Goal: Task Accomplishment & Management: Complete application form

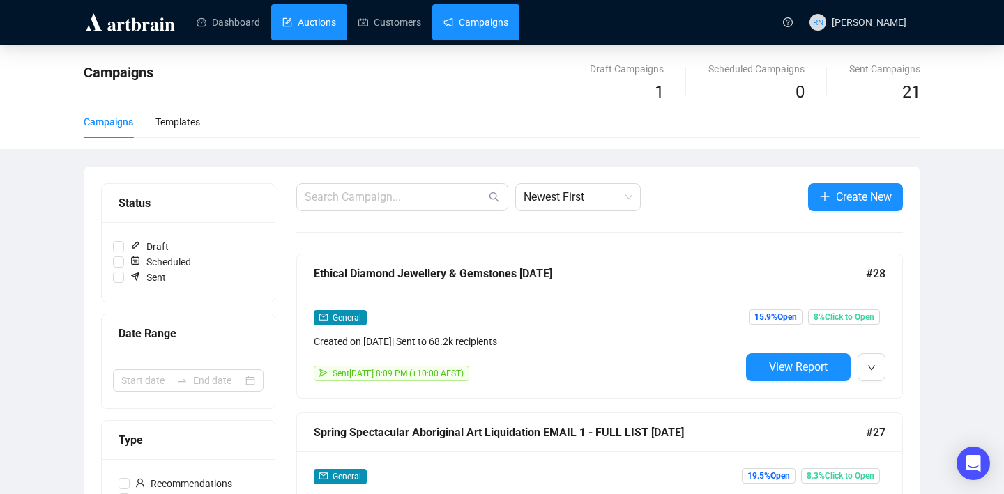
click at [293, 10] on link "Auctions" at bounding box center [309, 22] width 54 height 36
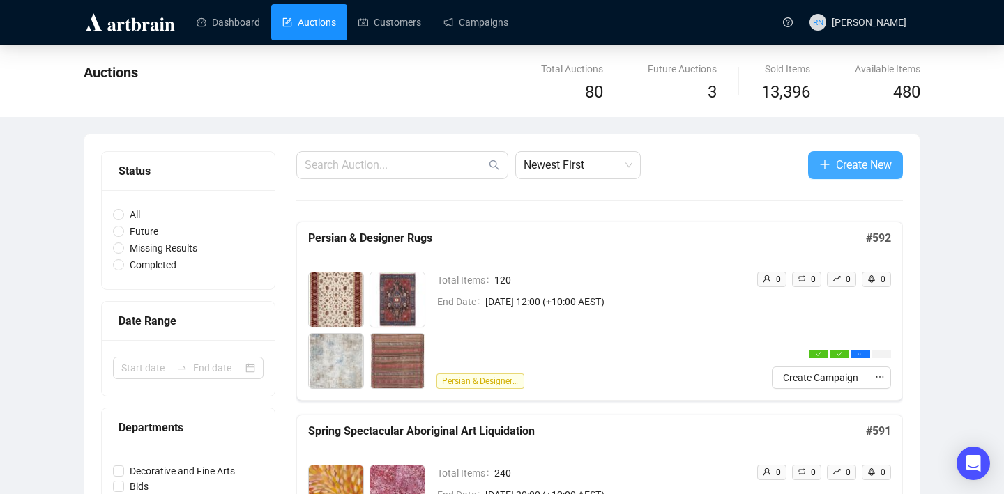
click at [836, 170] on span "Create New" at bounding box center [864, 164] width 56 height 17
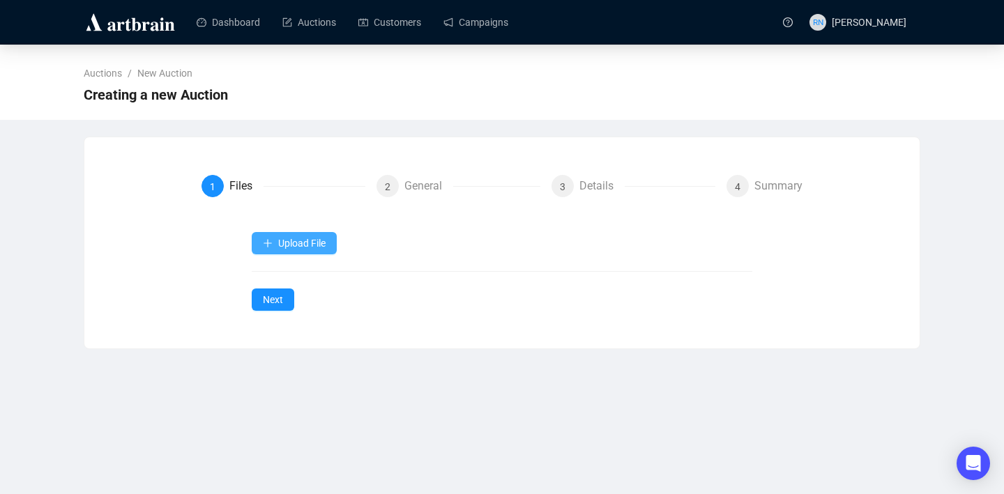
click at [272, 249] on span "button" at bounding box center [268, 243] width 10 height 11
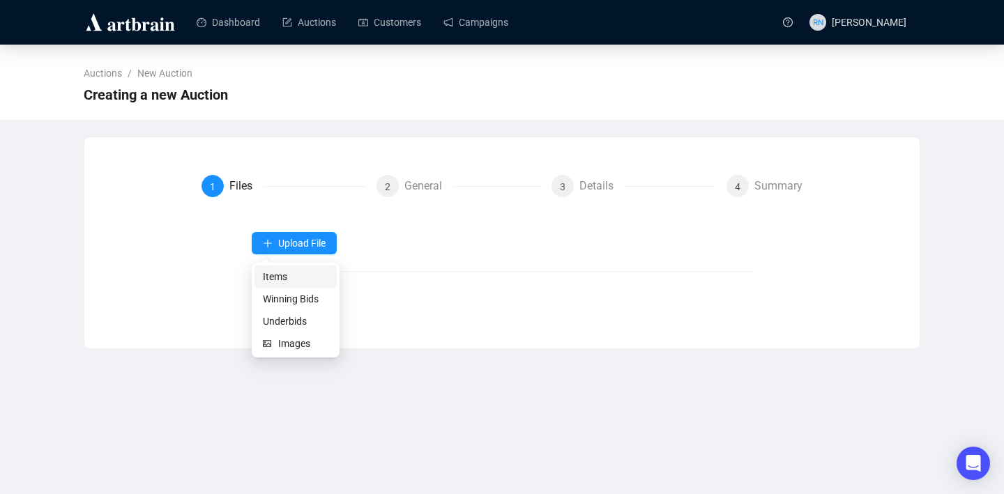
click at [279, 278] on span "Items" at bounding box center [296, 276] width 66 height 15
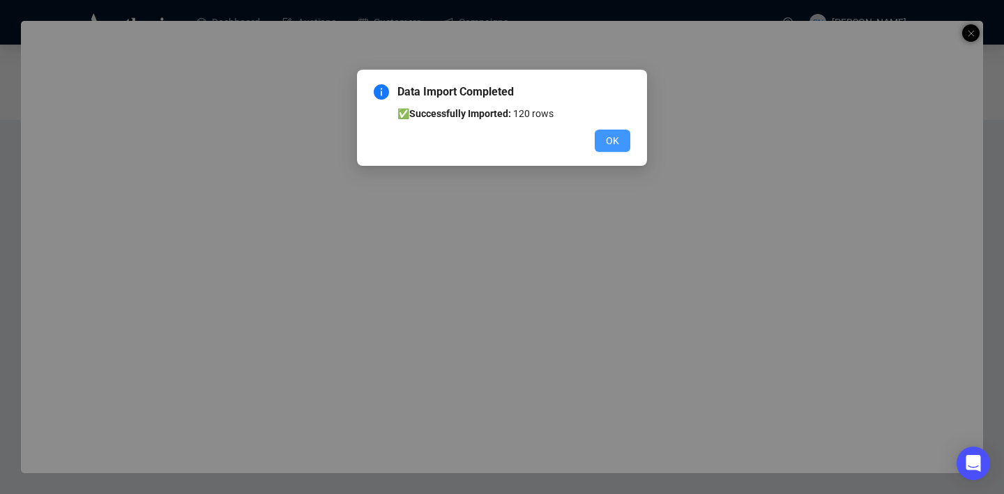
click at [616, 137] on span "OK" at bounding box center [612, 140] width 13 height 15
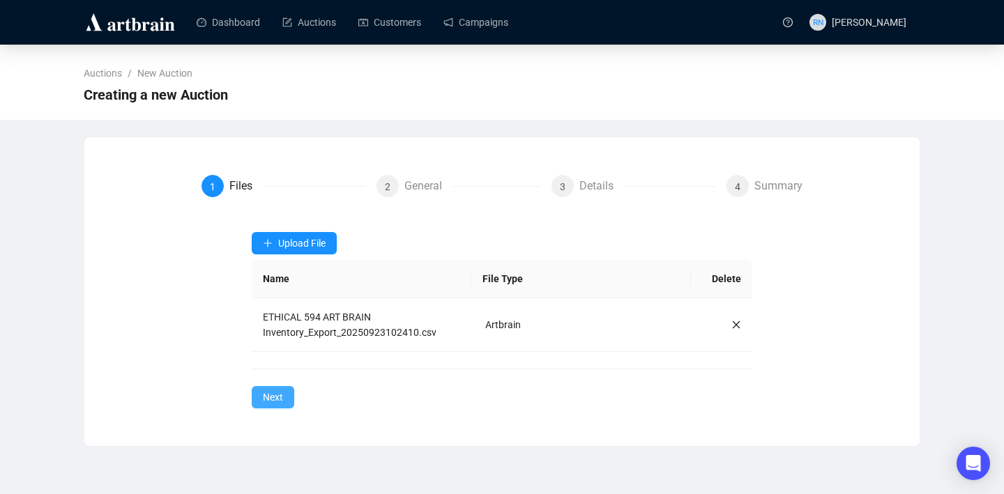
click at [286, 395] on button "Next" at bounding box center [273, 397] width 43 height 22
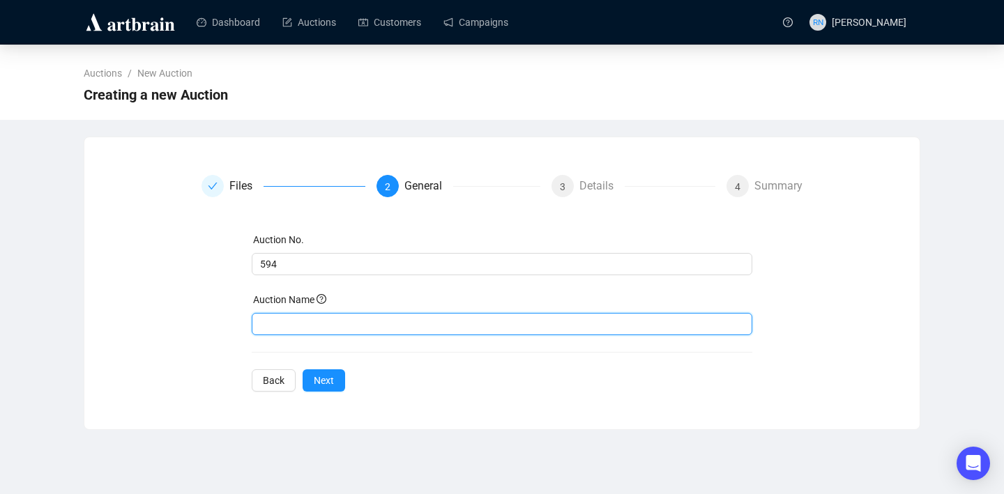
click at [303, 320] on input "text" at bounding box center [502, 324] width 501 height 22
type input "Ethical Diamond Jewellery & Gemstones"
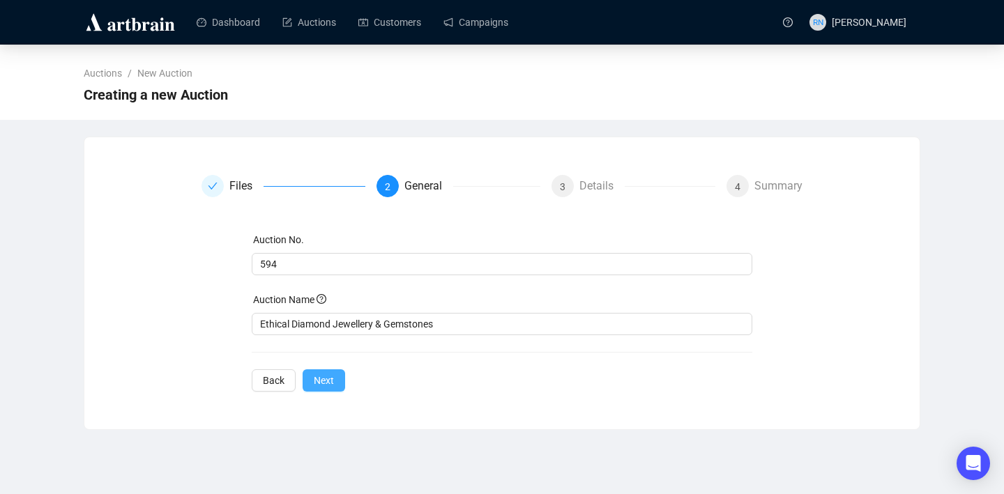
click at [324, 385] on span "Next" at bounding box center [324, 380] width 20 height 15
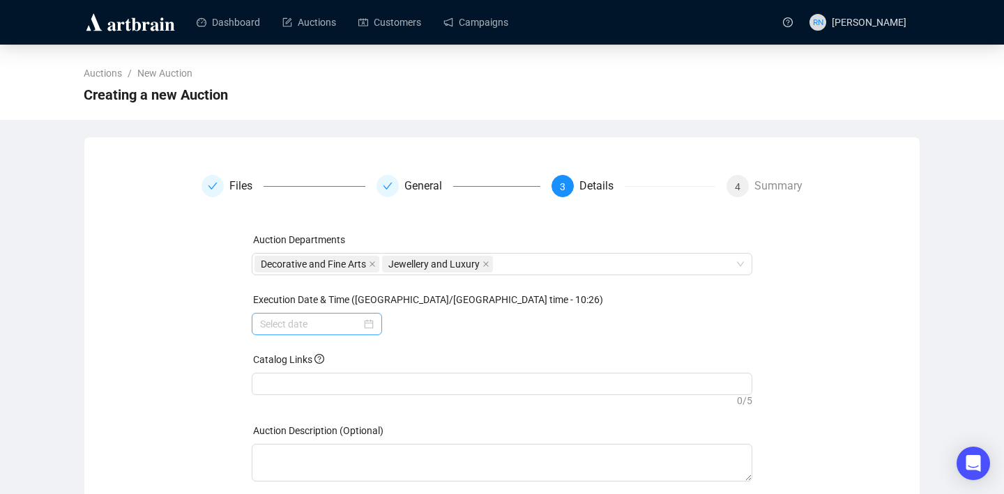
click at [365, 327] on div at bounding box center [317, 323] width 114 height 15
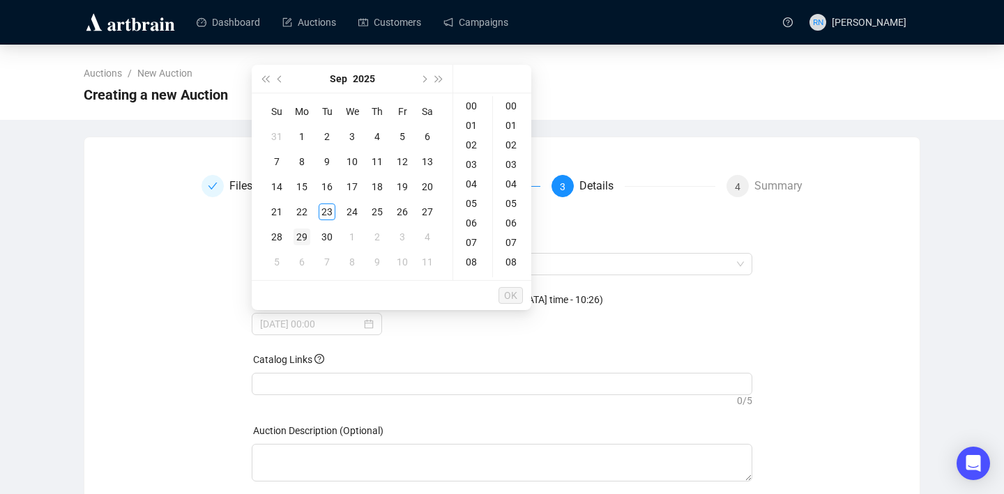
click at [303, 238] on div "29" at bounding box center [301, 237] width 17 height 17
click at [478, 126] on div "20" at bounding box center [472, 129] width 33 height 20
type input "[DATE] 20:00"
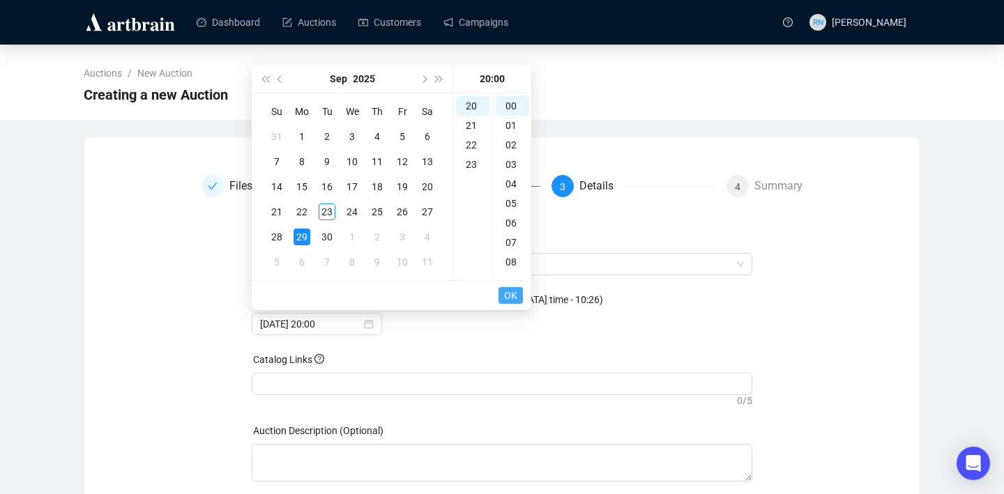
click at [510, 294] on span "OK" at bounding box center [510, 295] width 13 height 26
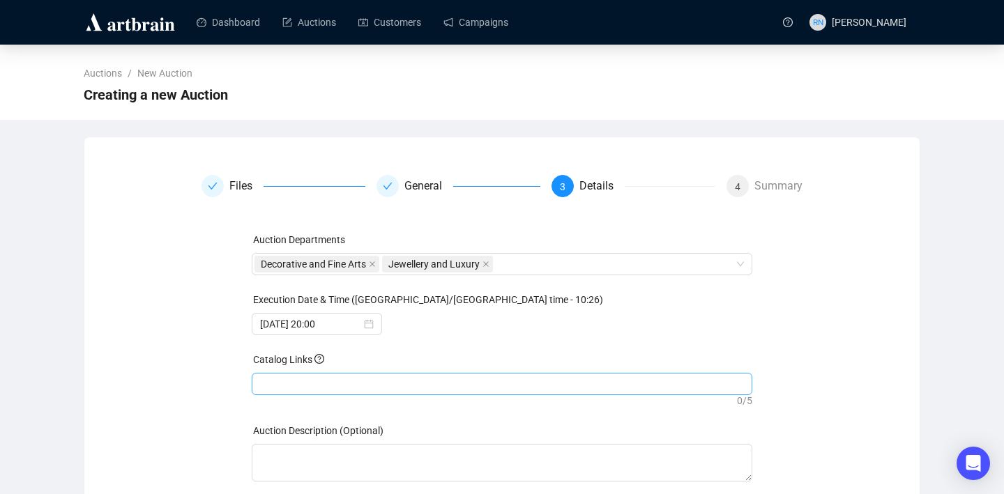
click at [363, 380] on div at bounding box center [502, 384] width 496 height 20
paste input "[URL][DOMAIN_NAME]"
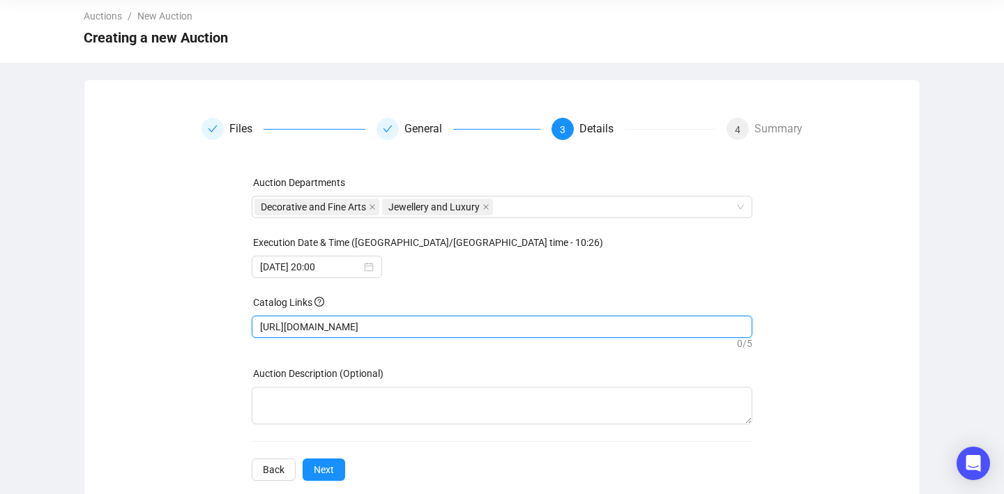
scroll to position [82, 0]
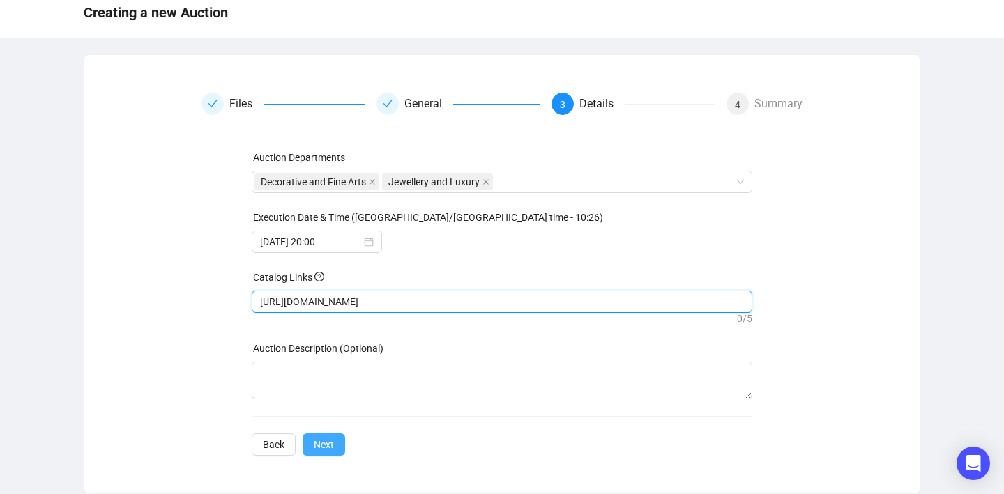
type input "[URL][DOMAIN_NAME]"
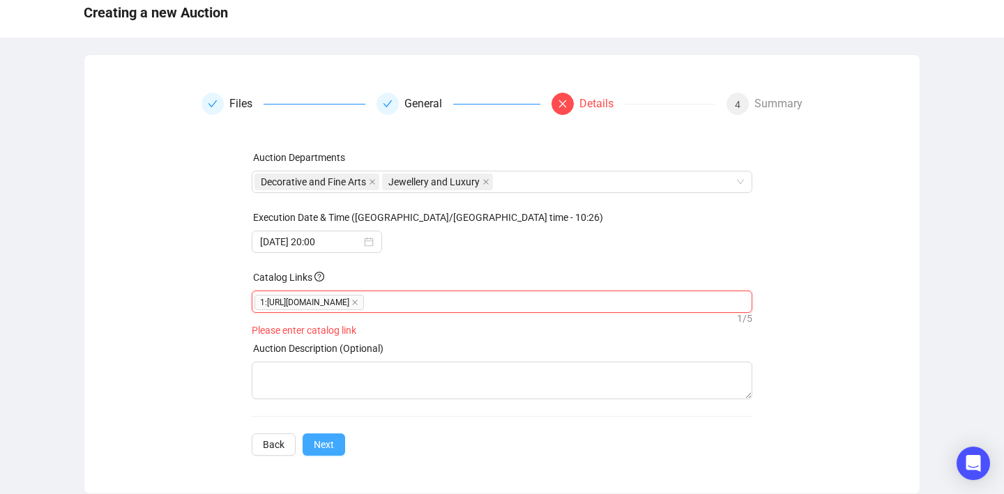
click at [328, 452] on span "Next" at bounding box center [324, 444] width 20 height 15
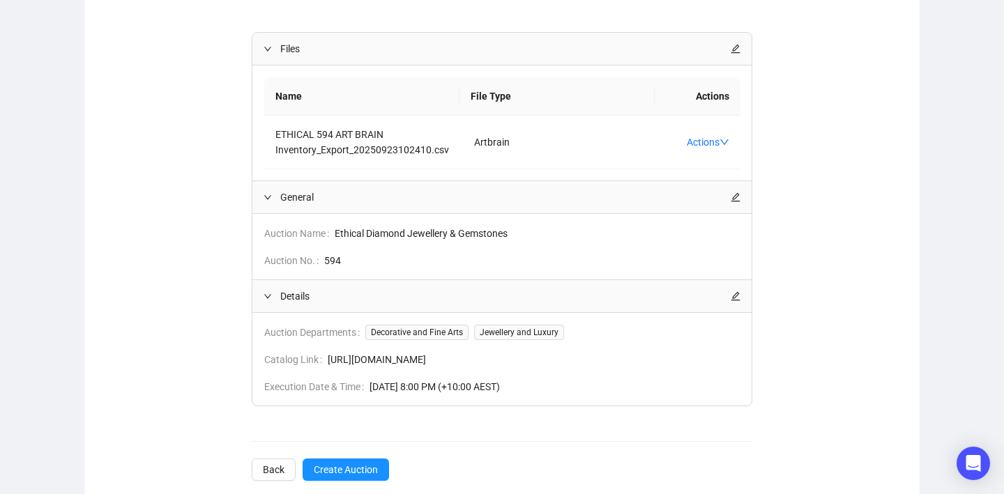
scroll to position [256, 0]
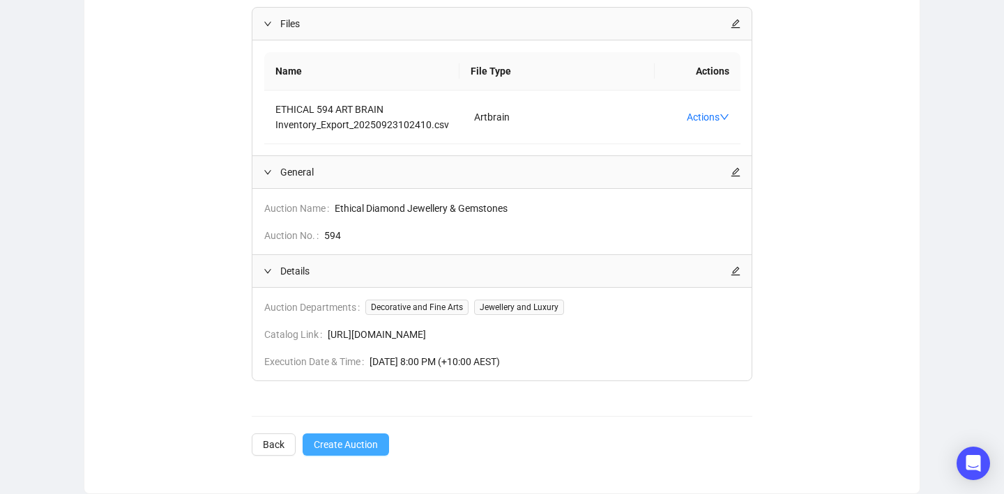
click at [341, 446] on span "Create Auction" at bounding box center [346, 444] width 64 height 15
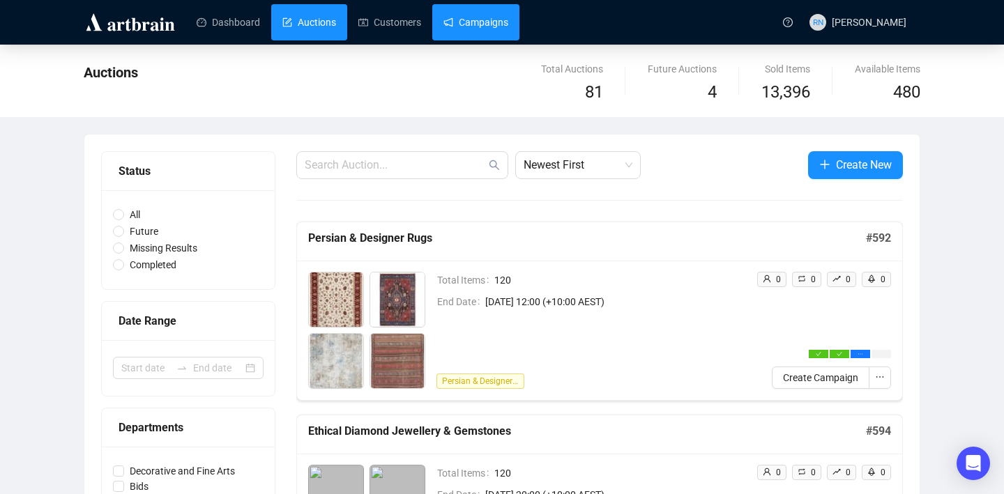
click at [508, 16] on link "Campaigns" at bounding box center [475, 22] width 65 height 36
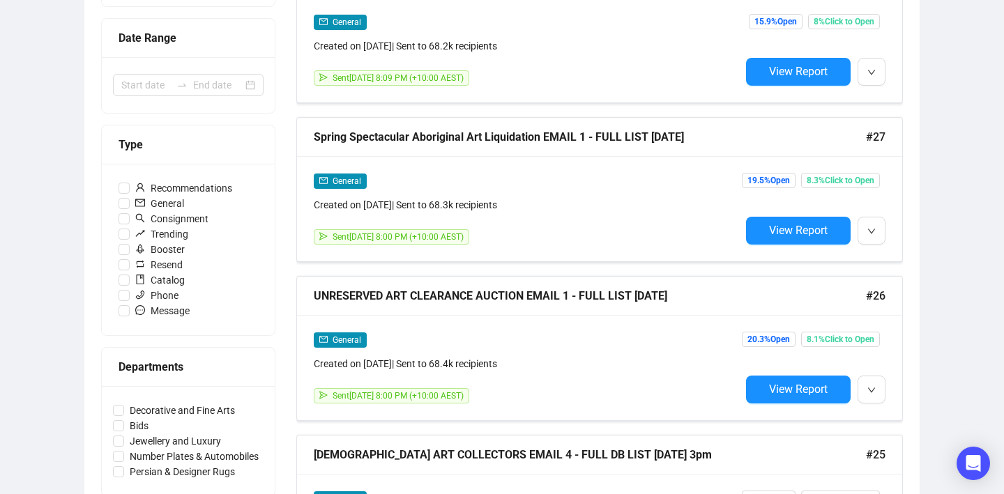
scroll to position [297, 0]
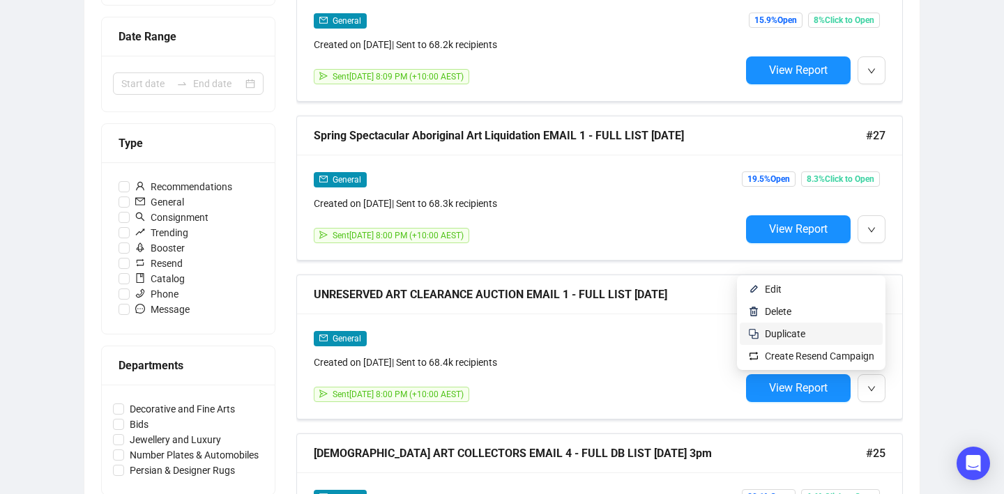
click at [847, 339] on span "Duplicate" at bounding box center [819, 333] width 109 height 15
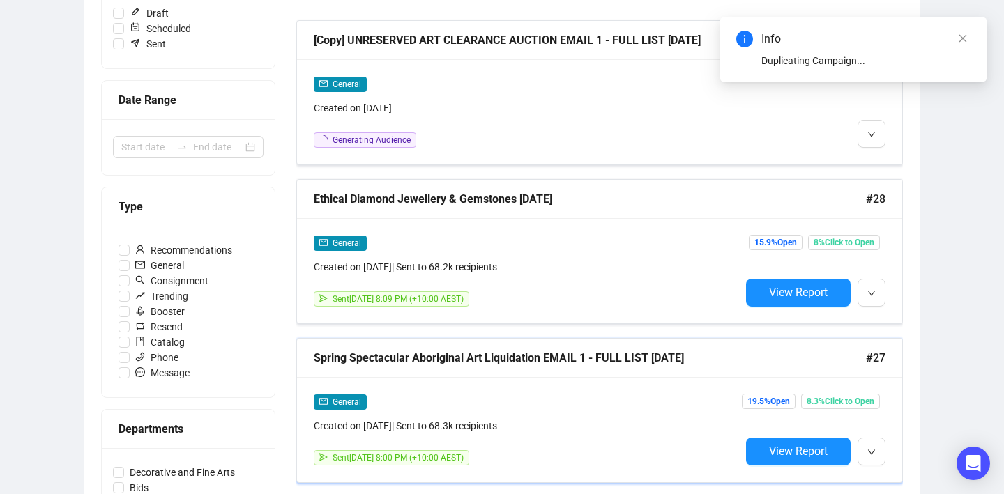
scroll to position [153, 0]
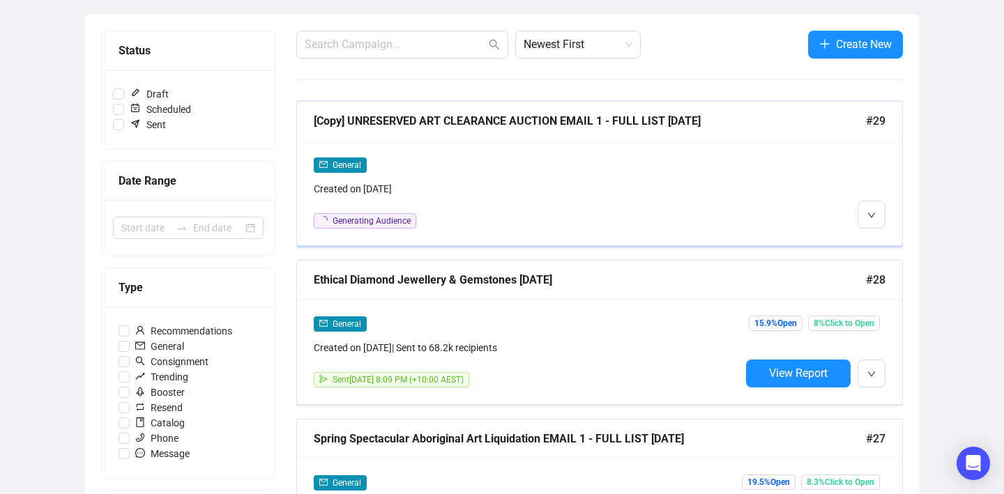
click at [505, 180] on div "General Created on [DATE]" at bounding box center [527, 177] width 427 height 40
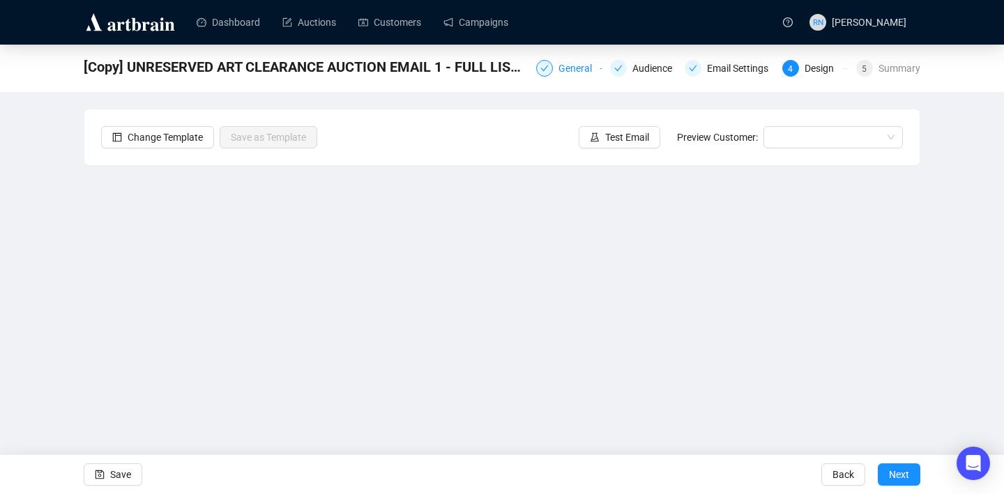
click at [563, 67] on div "General" at bounding box center [579, 68] width 42 height 17
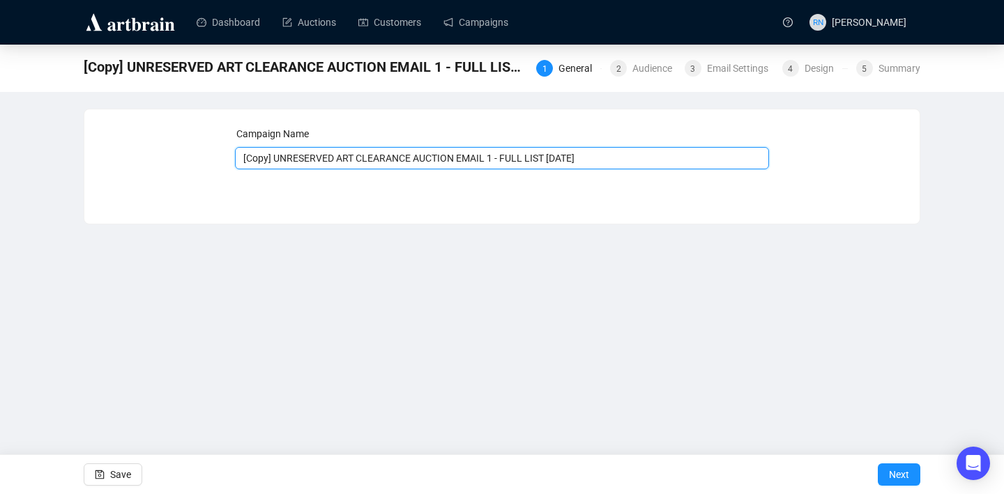
drag, startPoint x: 277, startPoint y: 156, endPoint x: 196, endPoint y: 148, distance: 82.0
click at [196, 148] on div "Campaign Name [Copy] UNRESERVED ART CLEARANCE AUCTION EMAIL 1 - FULL LIST [DATE…" at bounding box center [502, 156] width 802 height 60
click at [420, 158] on input "UNRESERVED ART CLEARANCE AUCTION EMAIL 1 - FULL LIST [DATE]" at bounding box center [502, 158] width 535 height 22
click at [428, 160] on input "UNRESERVED ART CLEARANCE EMAIL 1 - FULL LIST [DATE]" at bounding box center [502, 158] width 535 height 22
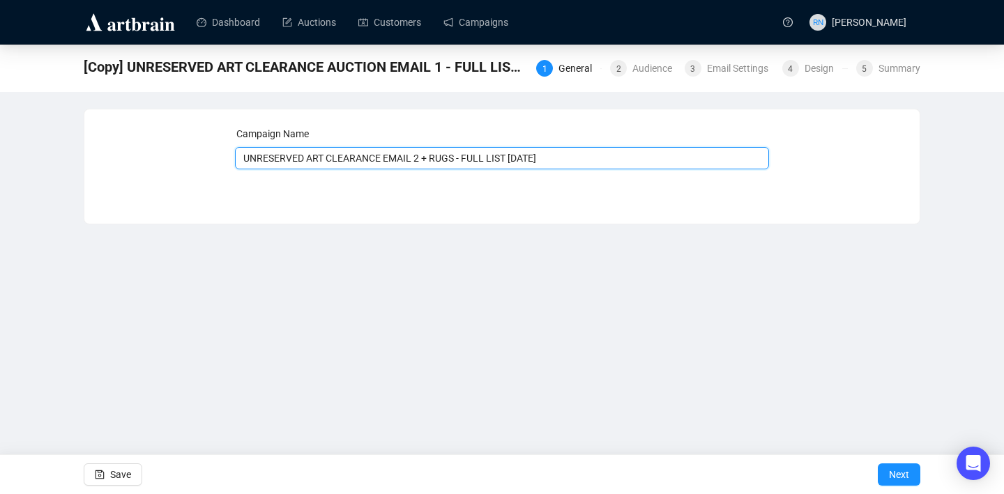
click at [534, 160] on input "UNRESERVED ART CLEARANCE EMAIL 2 + RUGS - FULL LIST [DATE]" at bounding box center [502, 158] width 535 height 22
type input "UNRESERVED ART CLEARANCE EMAIL 2 + RUGS - FULL LIST [DATE]"
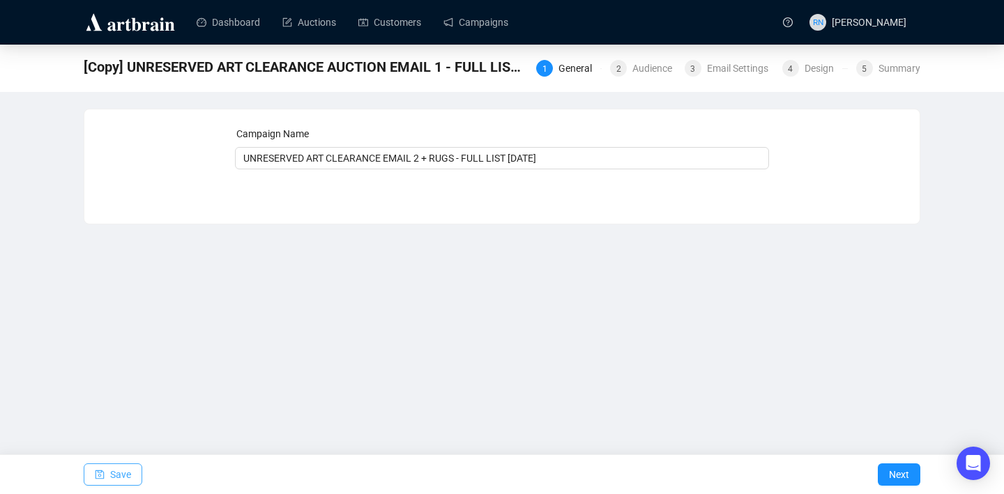
click at [116, 470] on span "Save" at bounding box center [120, 474] width 21 height 39
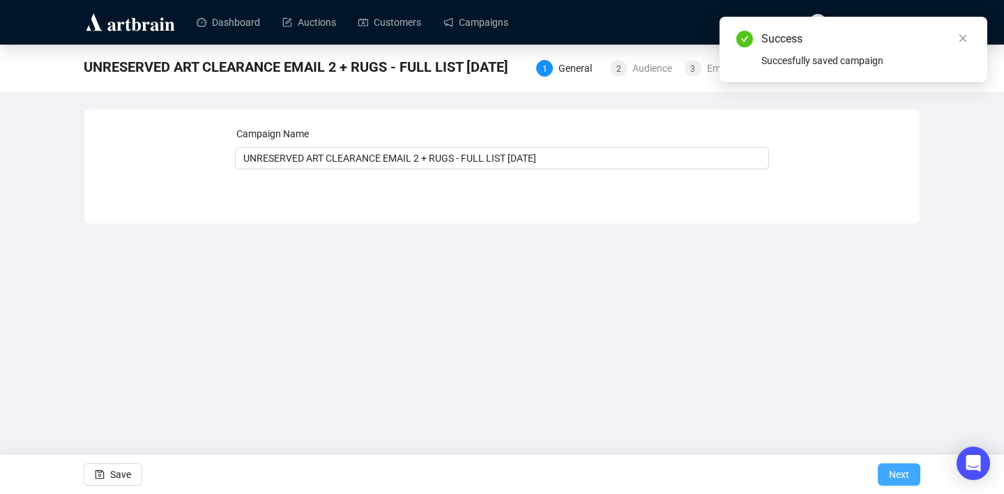
click at [896, 475] on span "Next" at bounding box center [899, 474] width 20 height 39
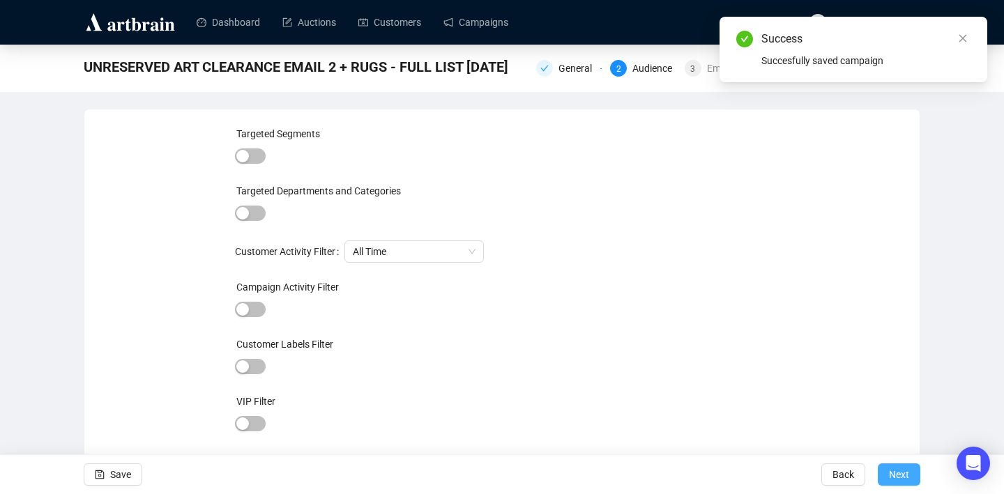
click at [908, 471] on span "Next" at bounding box center [899, 474] width 20 height 39
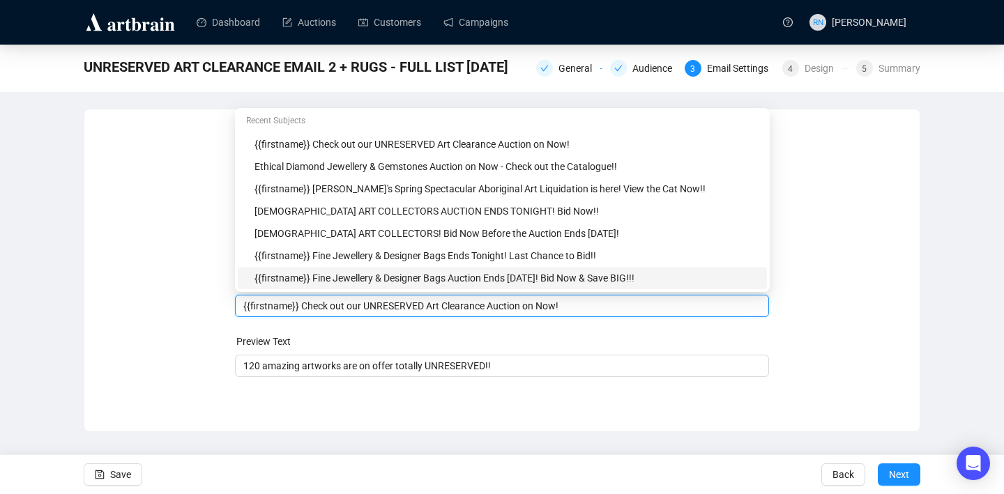
drag, startPoint x: 365, startPoint y: 278, endPoint x: 336, endPoint y: 278, distance: 29.3
click at [336, 278] on body "Dashboard Auctions Customers Campaigns RN [PERSON_NAME] UNRESERVED ART CLEARANC…" at bounding box center [502, 247] width 1004 height 494
click at [339, 313] on input "{{firstname}} Check out our UNRESERVED Art Clearance Auction on Now!" at bounding box center [502, 305] width 518 height 15
click at [365, 307] on input "{{firstname}} Check out our UNRESERVED Art Clearance Auction on Now!" at bounding box center [502, 305] width 518 height 15
drag, startPoint x: 366, startPoint y: 305, endPoint x: 305, endPoint y: 305, distance: 60.6
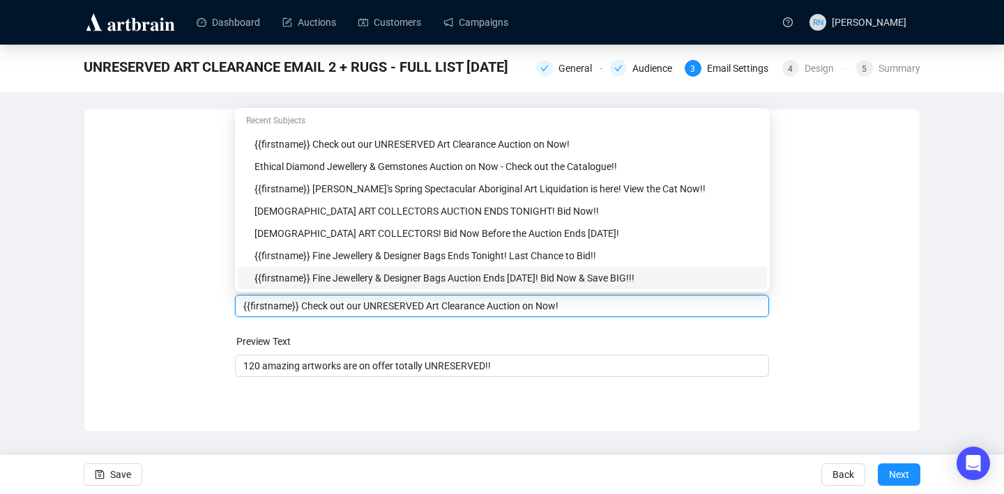
click at [305, 305] on input "{{firstname}} Check out our UNRESERVED Art Clearance Auction on Now!" at bounding box center [502, 305] width 518 height 15
drag, startPoint x: 539, startPoint y: 308, endPoint x: 570, endPoint y: 308, distance: 31.4
click at [570, 308] on input "{{firstname}} Bid Now in the UNRESERVED Art Clearance Auction on Now!" at bounding box center [502, 305] width 518 height 15
click at [537, 310] on input "{{firstname}} Bid Now in the UNRESERVED Art Clearance Auction + More!!" at bounding box center [502, 305] width 518 height 15
click at [544, 307] on input "{{firstname}} Bid Now in the UNRESERVED Art Clearance Auction + More!!" at bounding box center [502, 305] width 518 height 15
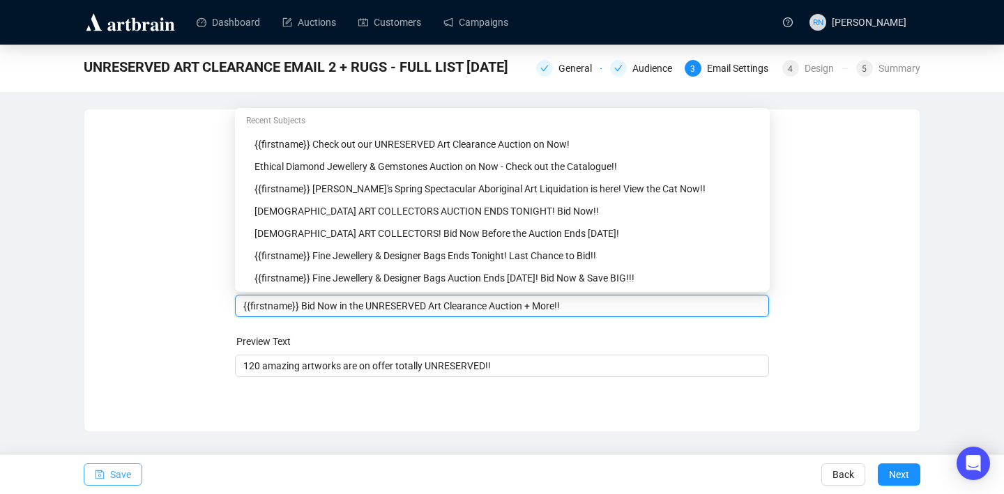
type input "{{firstname}} Bid Now in the UNRESERVED Art Clearance Auction + More!!"
click at [129, 474] on span "Save" at bounding box center [120, 474] width 21 height 39
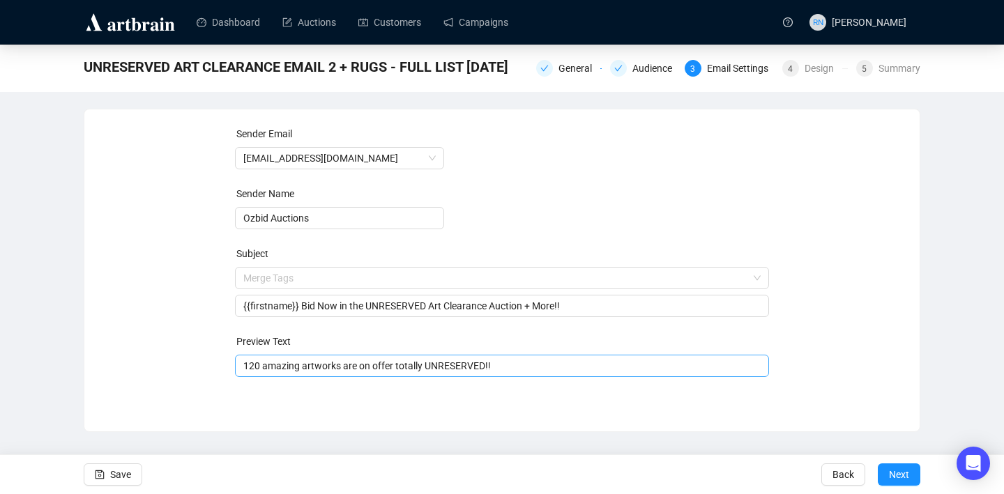
click at [491, 369] on input "120 amazing artworks are on offer totally UNRESERVED!!" at bounding box center [502, 365] width 518 height 15
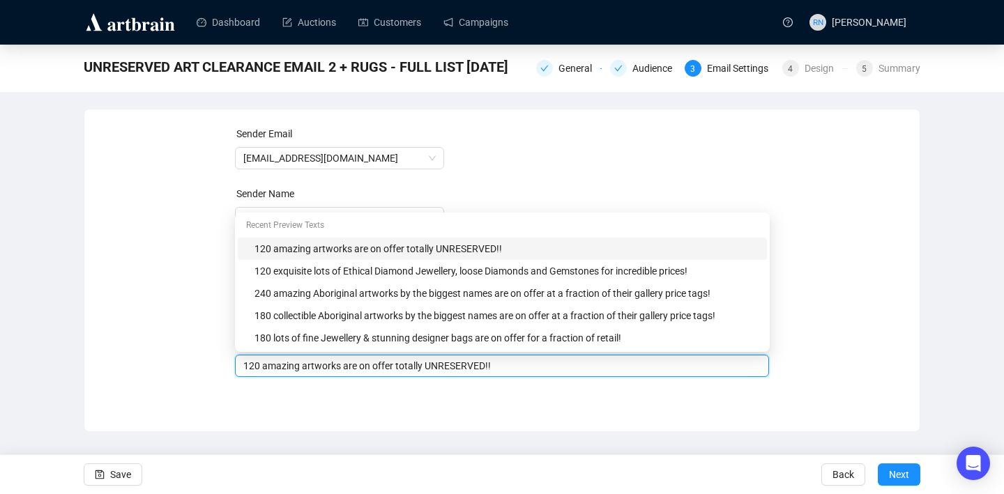
click at [496, 367] on input "120 amazing artworks are on offer totally UNRESERVED!!" at bounding box center [502, 365] width 518 height 15
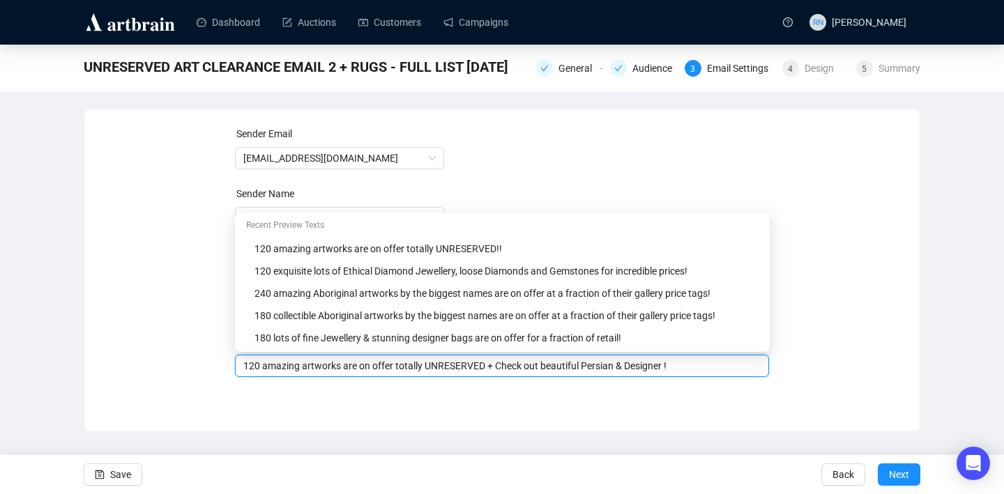
click at [554, 364] on input "120 amazing artworks are on offer totally UNRESERVED + Check out beautiful Pers…" at bounding box center [502, 365] width 518 height 15
click at [710, 368] on input "120 amazing artworks are on offer totally UNRESERVED + Check out these beautifu…" at bounding box center [502, 365] width 518 height 15
click at [495, 365] on input "120 amazing artworks are on offer totally UNRESERVED + Check out these beautifu…" at bounding box center [502, 365] width 518 height 15
type input "120 amazing artworks are on offer totally UNRESERVED + Check out these beautifu…"
click at [111, 476] on span "Save" at bounding box center [120, 474] width 21 height 39
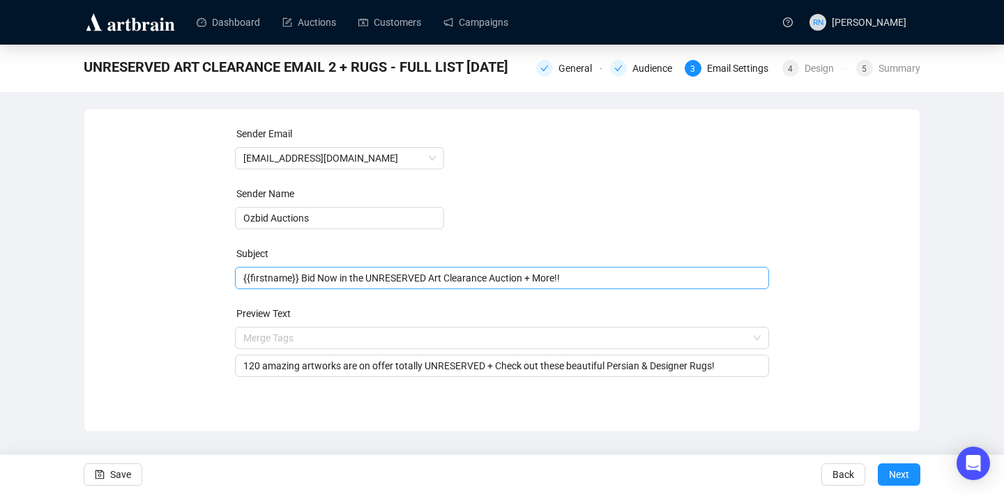
click at [513, 281] on span "{{firstname}} Bid Now in the UNRESERVED Art Clearance Auction + More!!" at bounding box center [502, 278] width 535 height 11
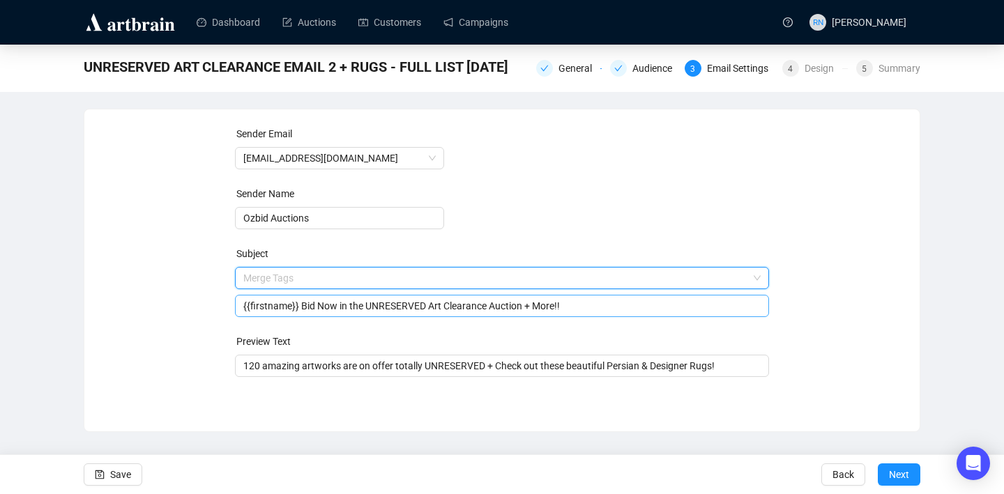
click at [513, 281] on input "search" at bounding box center [495, 278] width 505 height 21
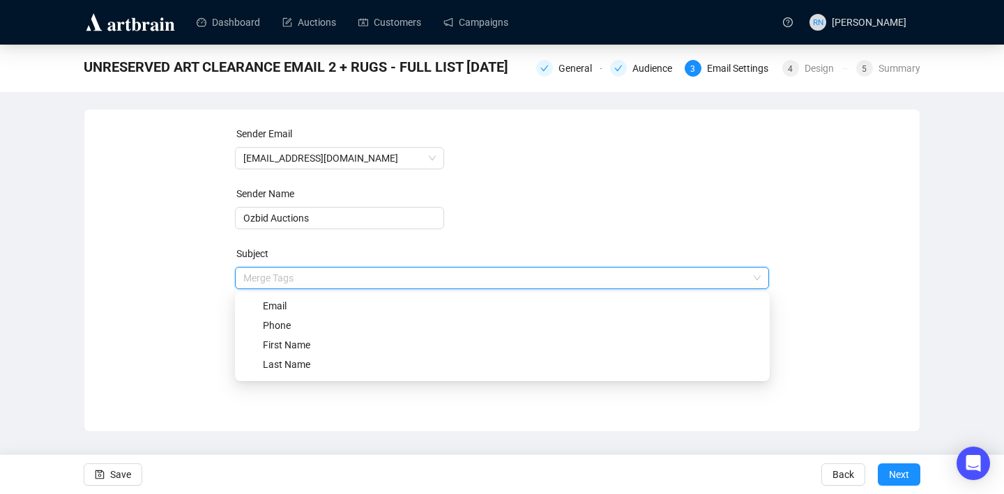
click at [406, 414] on div "Sender Email [EMAIL_ADDRESS][DOMAIN_NAME] Sender Name Ozbid Auctions Subject Me…" at bounding box center [502, 270] width 837 height 323
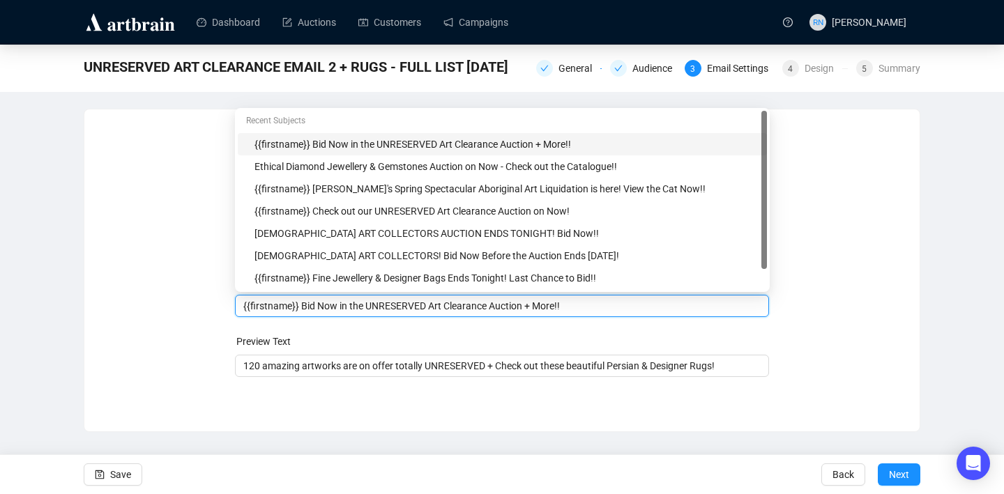
drag, startPoint x: 533, startPoint y: 310, endPoint x: 502, endPoint y: 307, distance: 30.7
click at [502, 307] on input "{{firstname}} Bid Now in the UNRESERVED Art Clearance Auction + More!!" at bounding box center [502, 305] width 518 height 15
click at [365, 307] on input "{{firstname}} Bid Now in the UNRESERVED Art Clearance + More!!" at bounding box center [502, 305] width 518 height 15
type input "{{firstname}} Bid Now in this UNRESERVED Art Clearance + More!!"
click at [123, 478] on span "Save" at bounding box center [120, 474] width 21 height 39
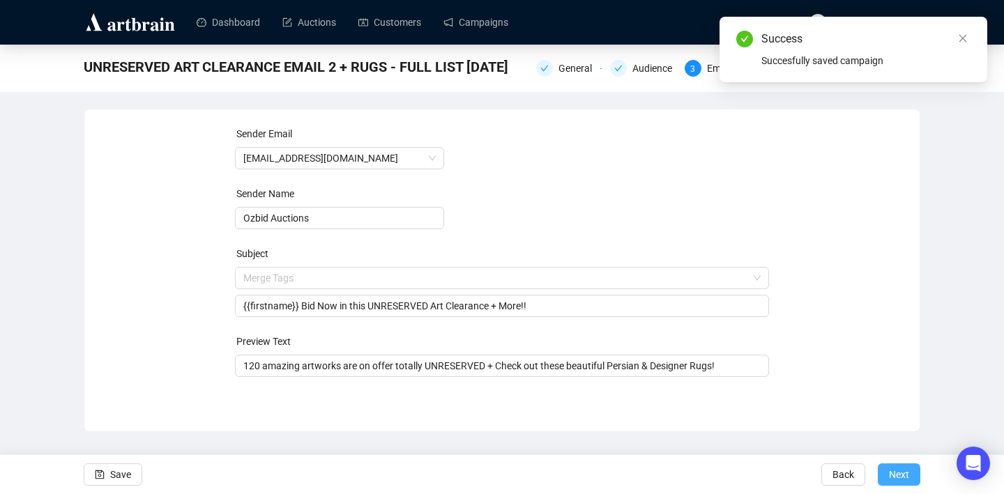
click at [892, 474] on span "Next" at bounding box center [899, 474] width 20 height 39
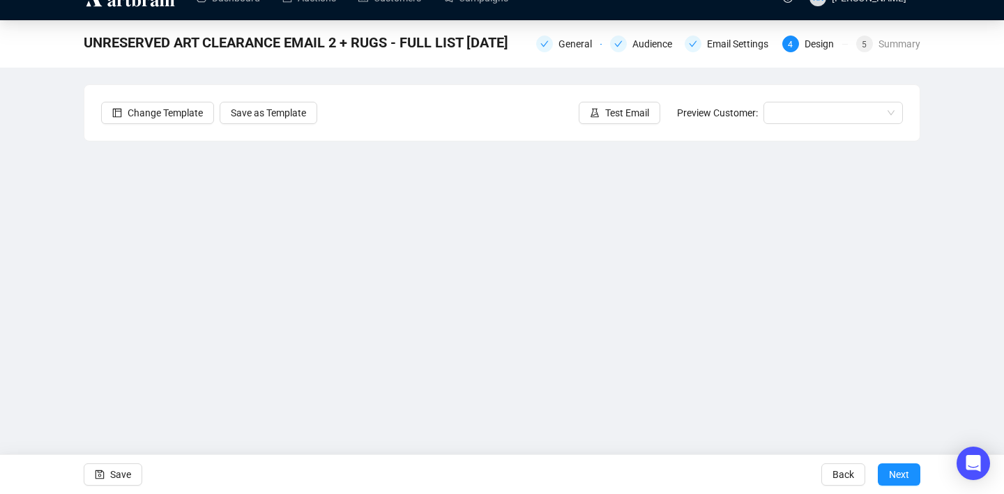
scroll to position [24, 0]
